Goal: Transaction & Acquisition: Purchase product/service

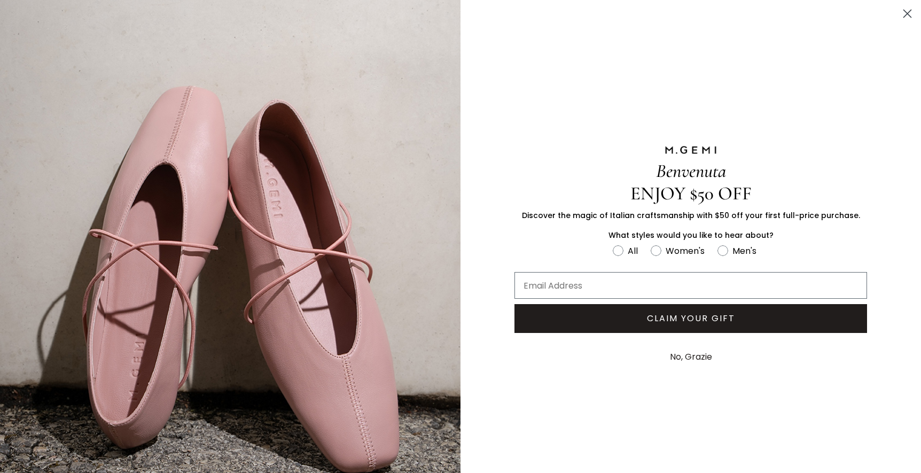
click at [690, 357] on button "No, Grazie" at bounding box center [690, 356] width 53 height 27
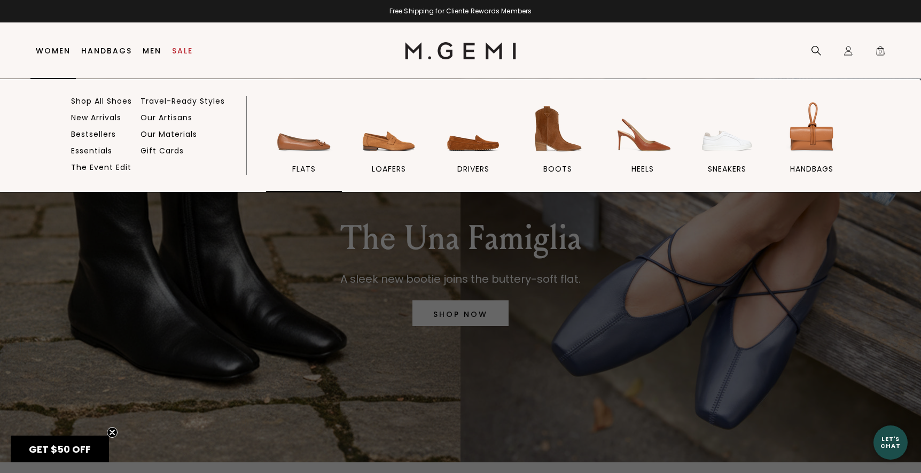
click at [310, 153] on img at bounding box center [304, 129] width 60 height 60
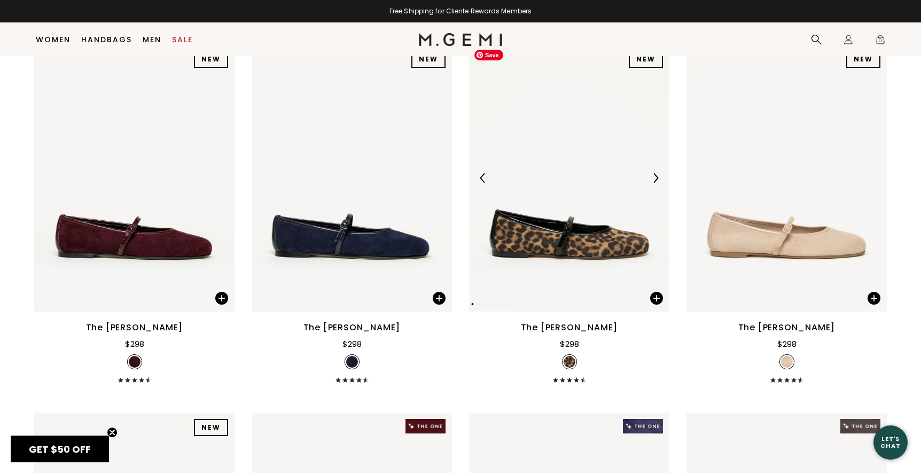
scroll to position [2011, 0]
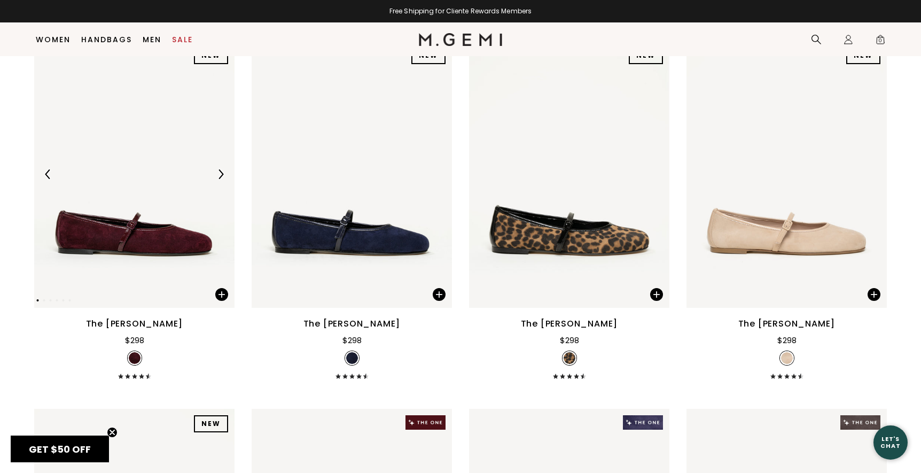
click at [221, 170] on img at bounding box center [221, 174] width 10 height 10
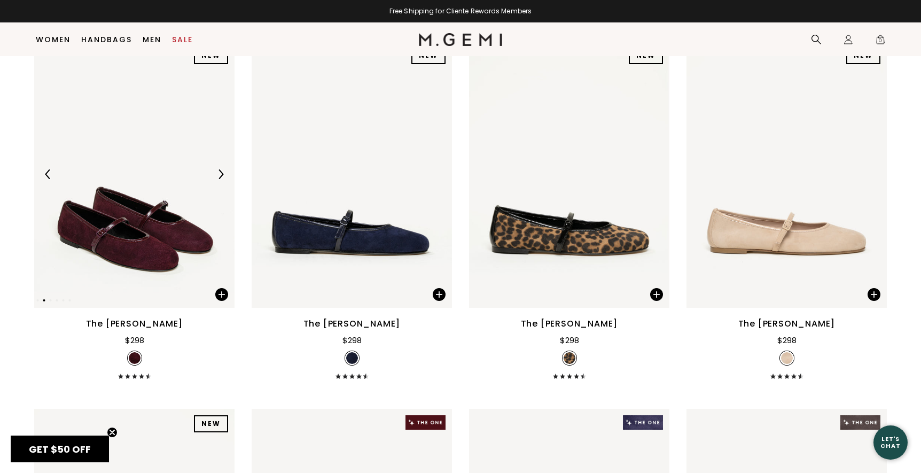
click at [221, 170] on img at bounding box center [221, 174] width 10 height 10
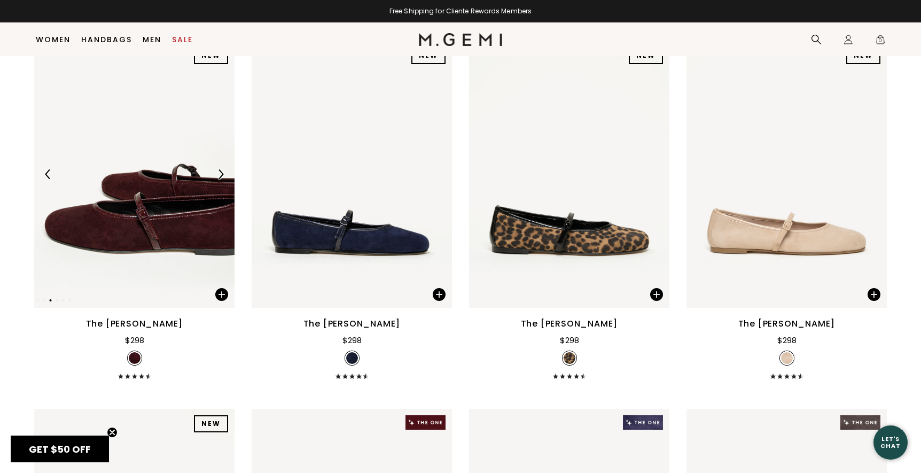
click at [221, 170] on img at bounding box center [221, 174] width 10 height 10
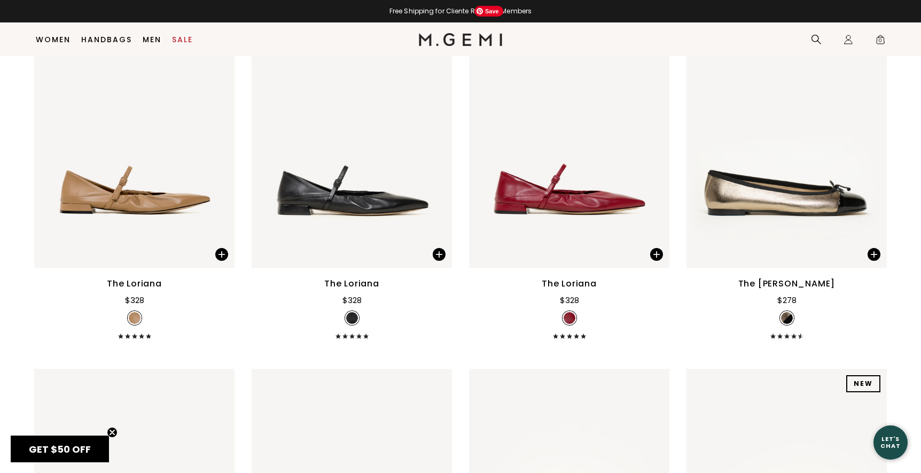
scroll to position [4268, 0]
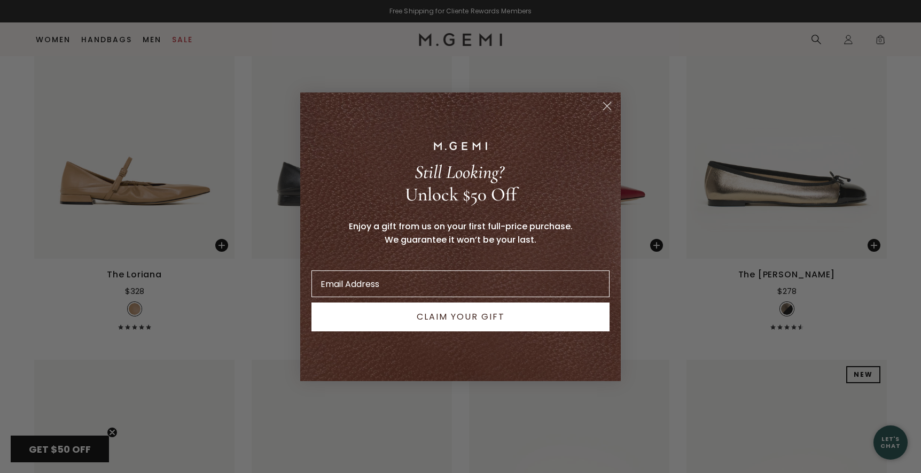
click at [606, 109] on circle "Close dialog" at bounding box center [607, 106] width 18 height 18
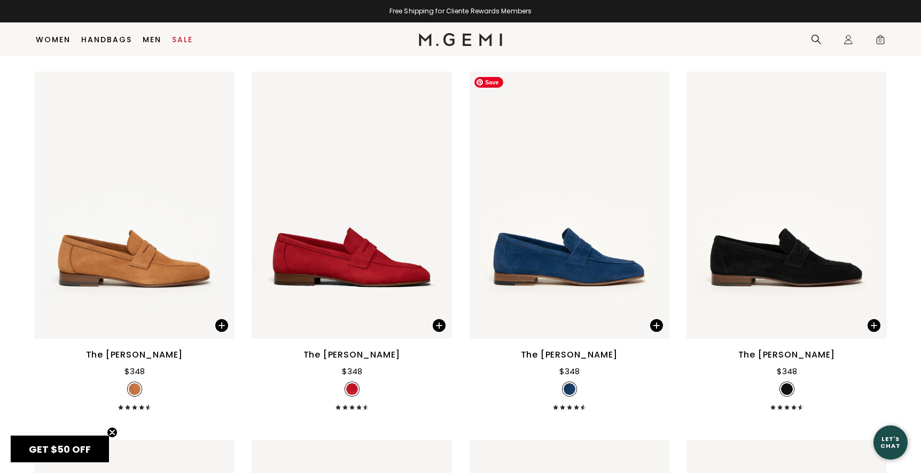
scroll to position [4929, 0]
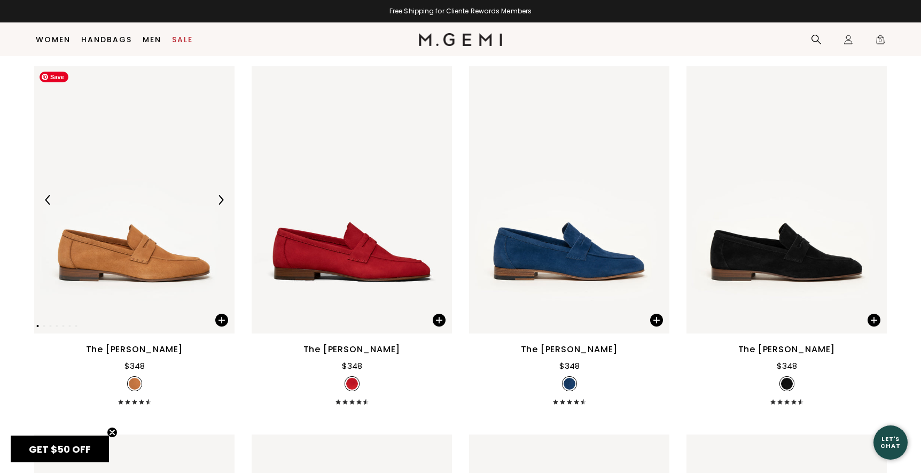
click at [166, 266] on img at bounding box center [134, 199] width 200 height 267
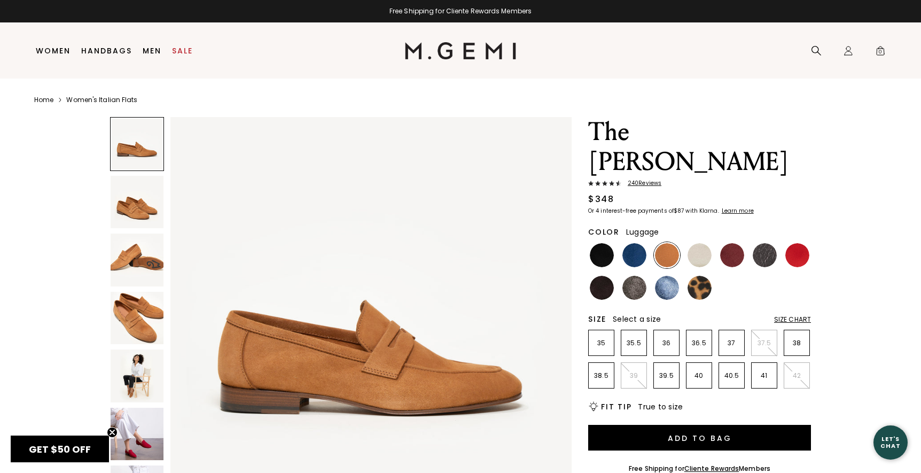
click at [136, 316] on img at bounding box center [137, 318] width 53 height 53
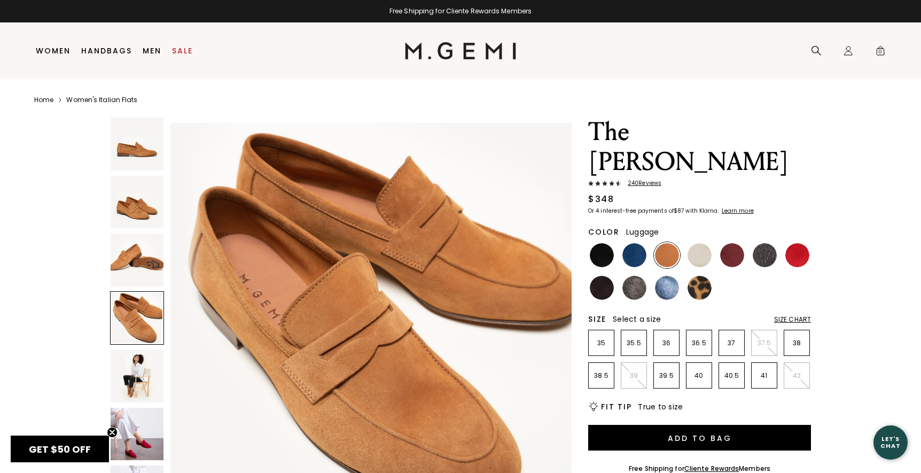
scroll to position [1236, 0]
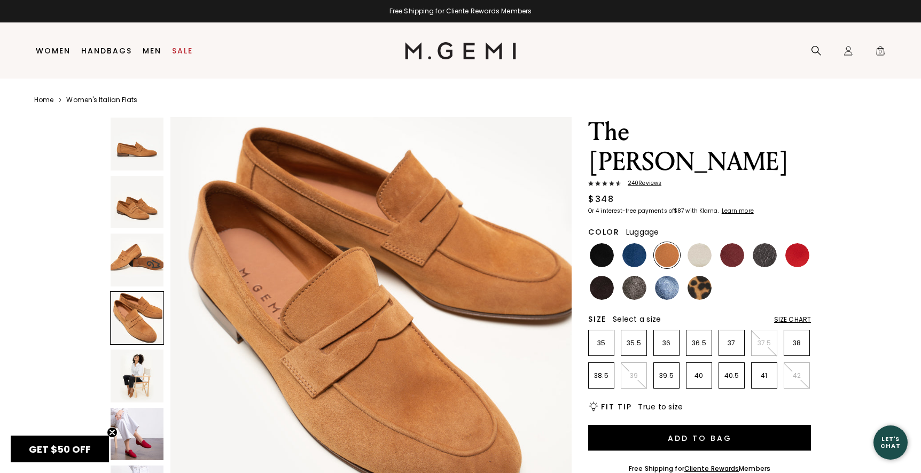
click at [138, 356] on img at bounding box center [137, 375] width 53 height 53
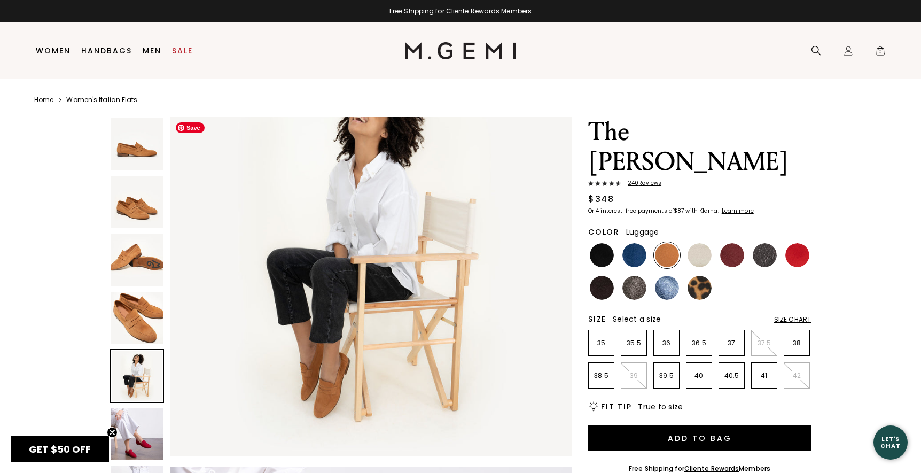
scroll to position [1715, 0]
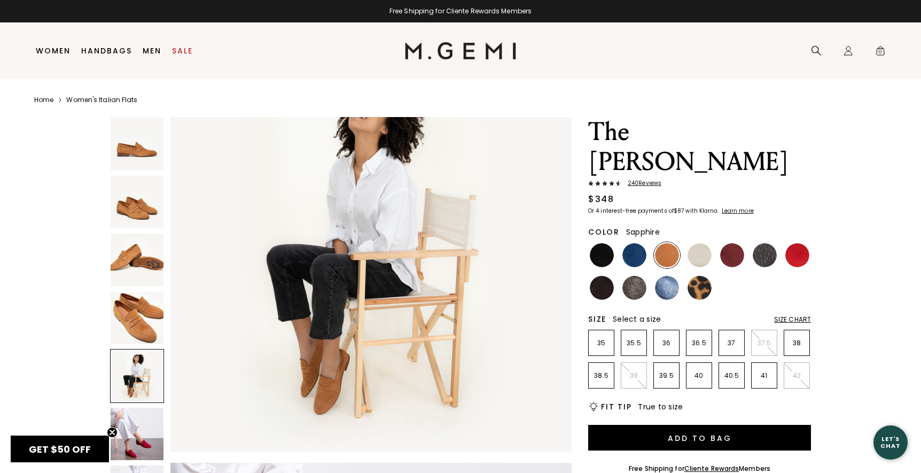
click at [666, 276] on img at bounding box center [667, 288] width 24 height 24
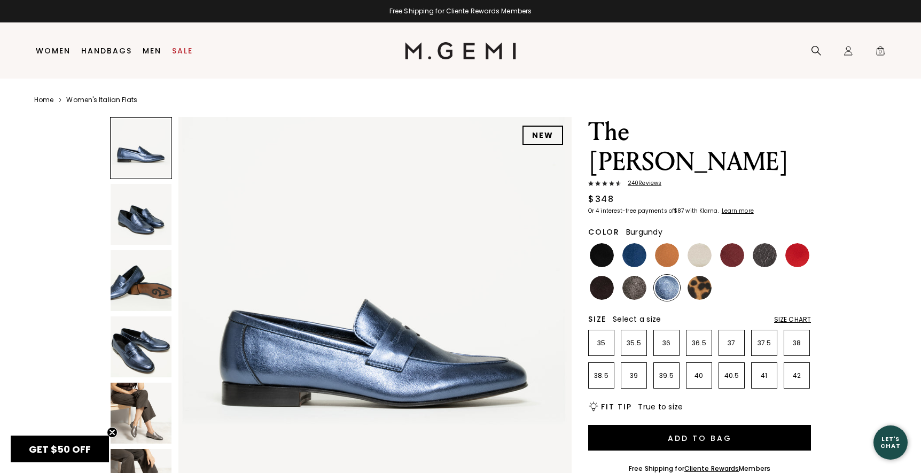
click at [732, 243] on img at bounding box center [732, 255] width 24 height 24
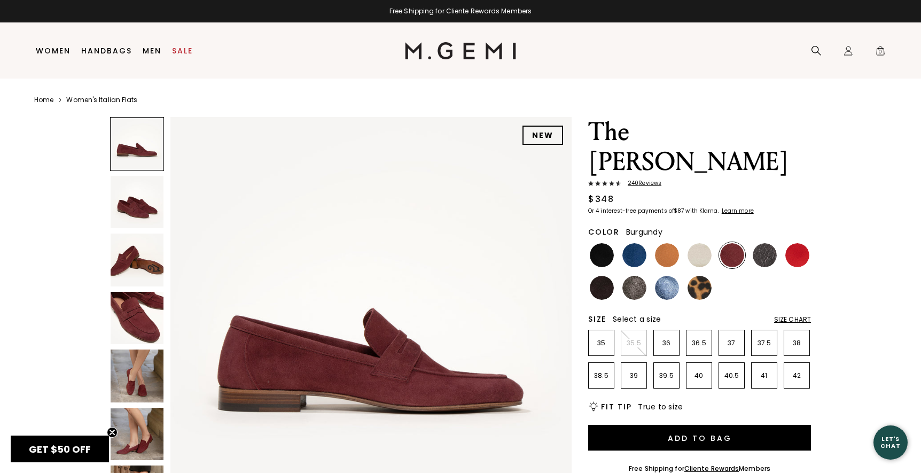
click at [146, 313] on img at bounding box center [137, 318] width 53 height 53
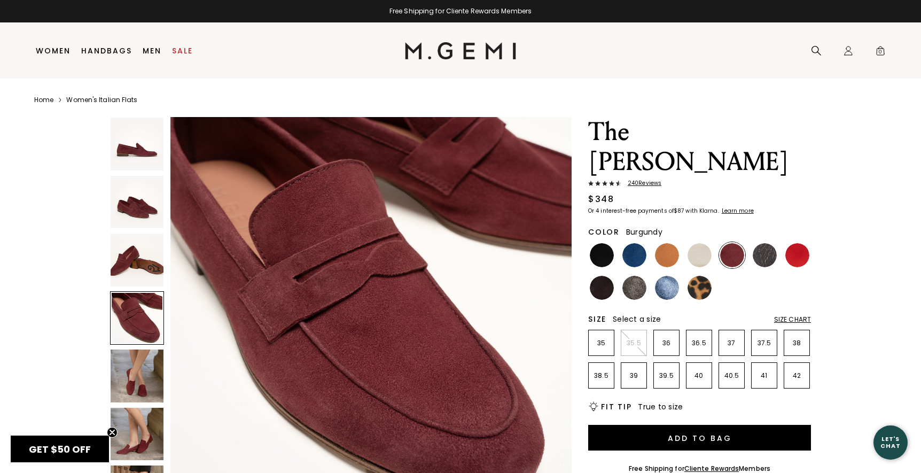
click at [147, 371] on img at bounding box center [137, 375] width 53 height 53
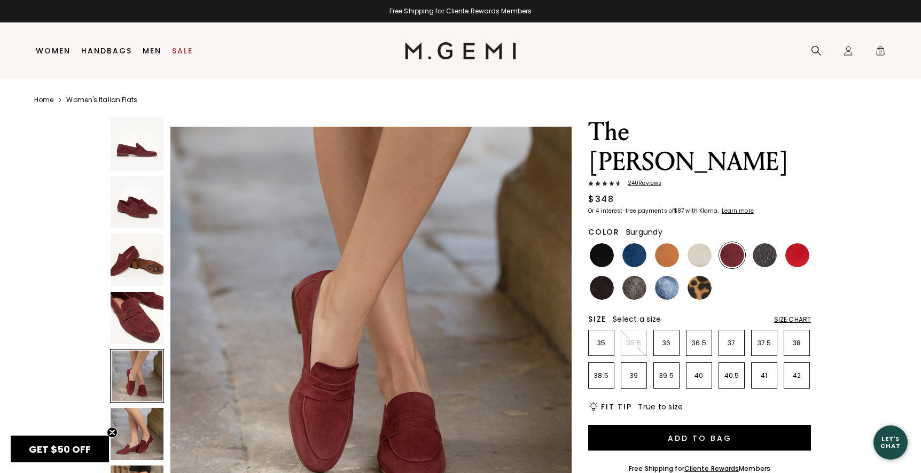
scroll to position [1648, 0]
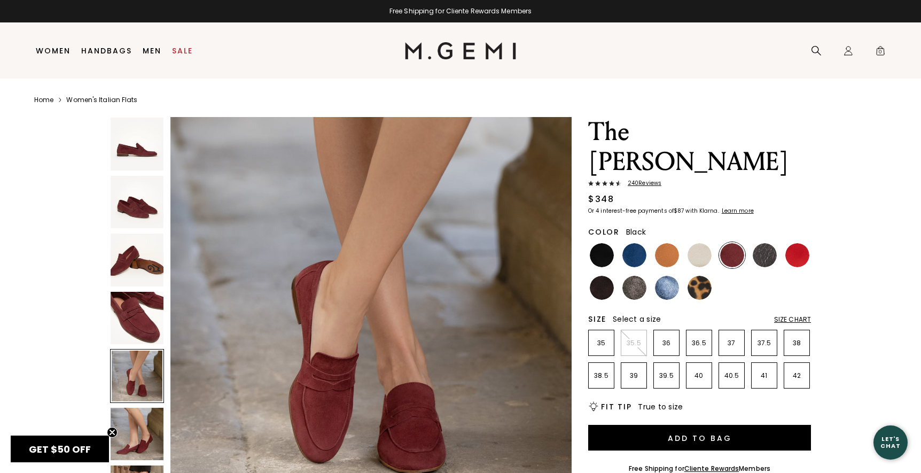
click at [602, 243] on img at bounding box center [602, 255] width 24 height 24
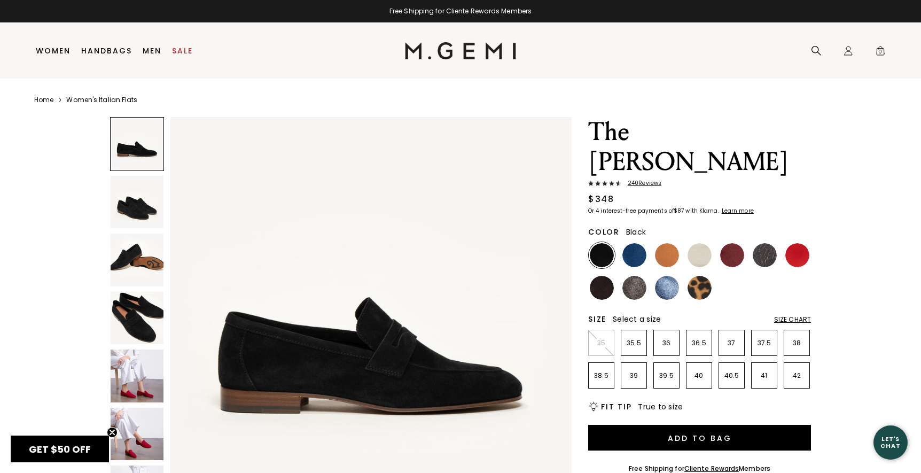
click at [153, 380] on img at bounding box center [137, 375] width 53 height 53
